Goal: Task Accomplishment & Management: Manage account settings

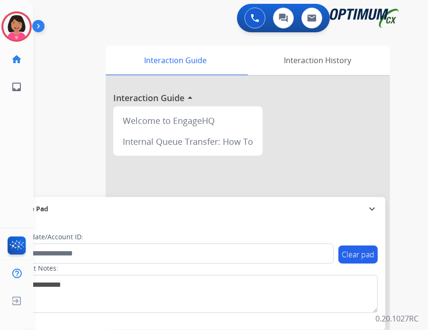
click at [7, 131] on div "Del Email Edit Avatar Agent: [PERSON_NAME] Profile: OCX Training home Home Home…" at bounding box center [16, 165] width 33 height 330
click at [19, 36] on img at bounding box center [16, 26] width 27 height 27
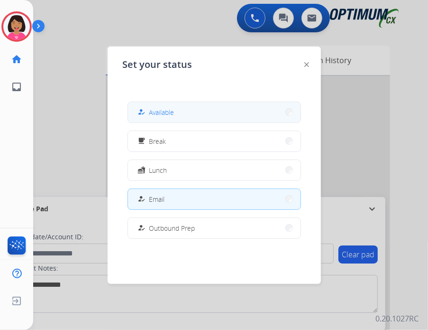
click at [175, 110] on span "Available" at bounding box center [161, 112] width 25 height 10
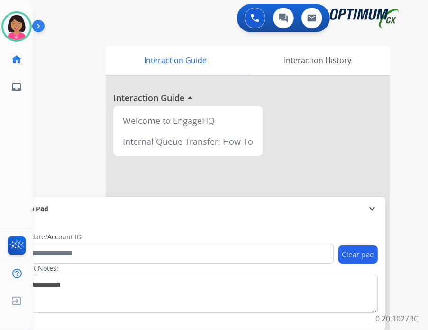
click at [411, 68] on div "0 Voice Interactions 0 Chat Interactions 0 Email Interactions swap_horiz Break …" at bounding box center [230, 165] width 395 height 330
click at [23, 33] on img at bounding box center [16, 26] width 27 height 27
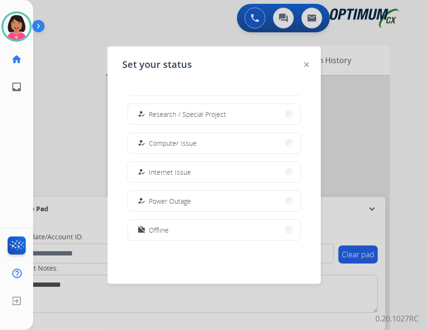
scroll to position [236, 0]
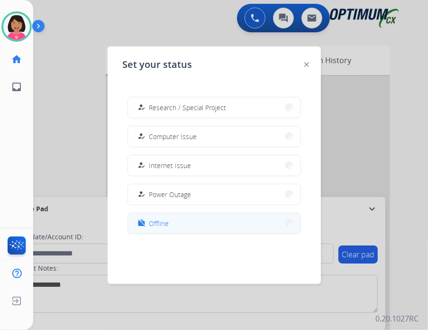
click at [156, 225] on span "Offline" at bounding box center [159, 223] width 20 height 10
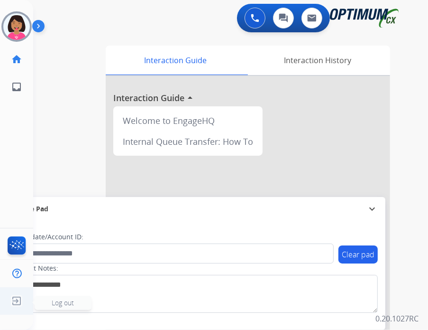
click at [17, 298] on img at bounding box center [16, 301] width 17 height 18
